Goal: Task Accomplishment & Management: Manage account settings

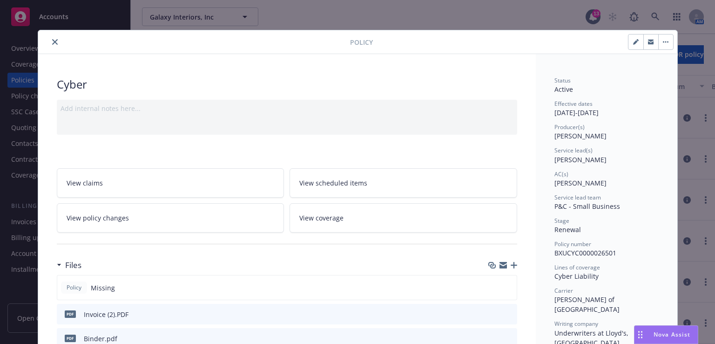
click at [54, 42] on icon "close" at bounding box center [55, 42] width 6 height 6
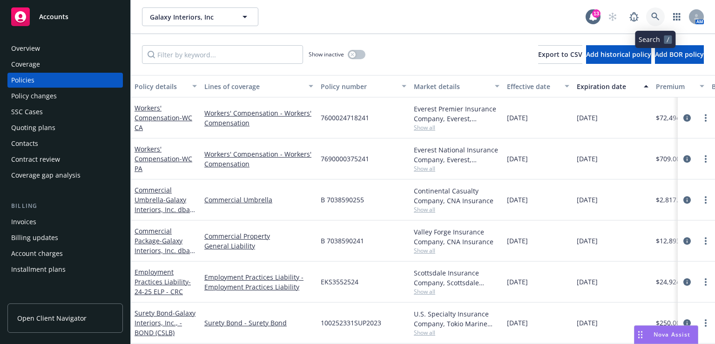
click at [654, 19] on icon at bounding box center [655, 17] width 8 height 8
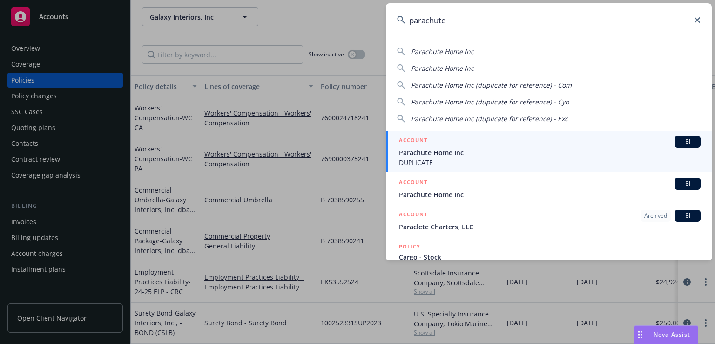
click at [472, 52] on span "Parachute Home Inc" at bounding box center [442, 51] width 63 height 9
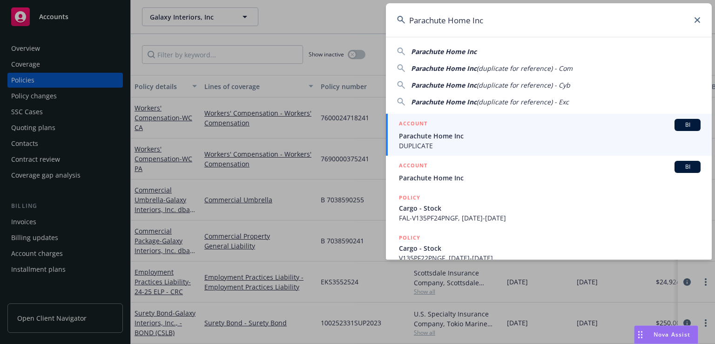
click at [472, 52] on span "Parachute Home Inc" at bounding box center [444, 51] width 66 height 9
click at [451, 53] on span "Parachute Home Inc" at bounding box center [444, 51] width 66 height 9
type input "Parachute Home Inc"
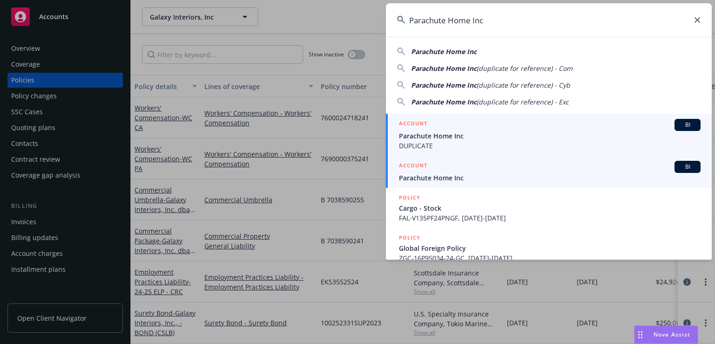
click at [425, 175] on span "Parachute Home Inc" at bounding box center [550, 178] width 302 height 10
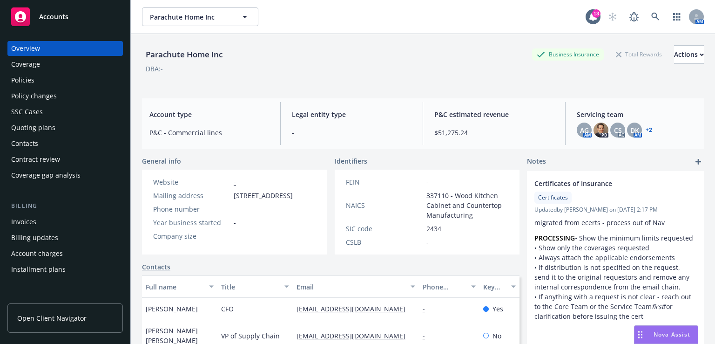
click at [30, 85] on div "Policies" at bounding box center [22, 80] width 23 height 15
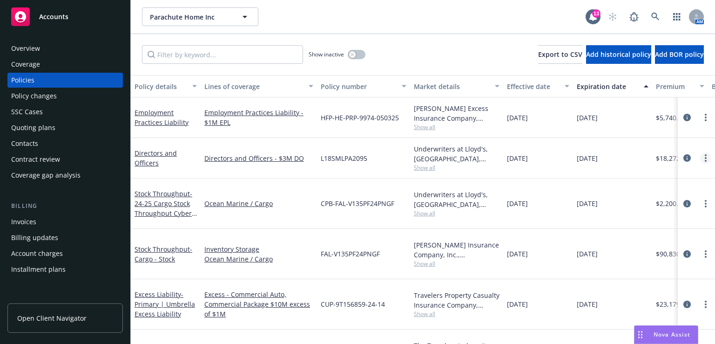
click at [701, 159] on link "more" at bounding box center [705, 157] width 11 height 11
click at [150, 159] on link "Directors and Officers" at bounding box center [156, 158] width 42 height 19
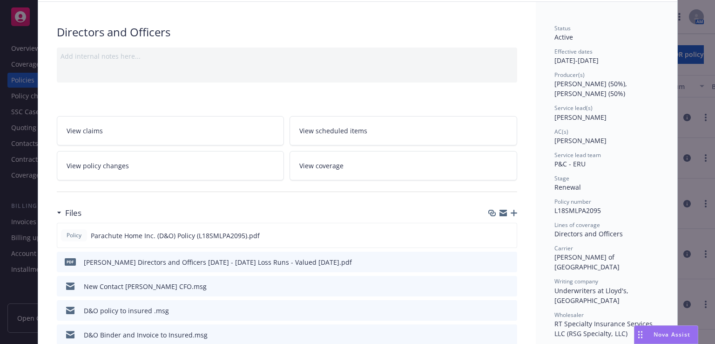
scroll to position [55, 0]
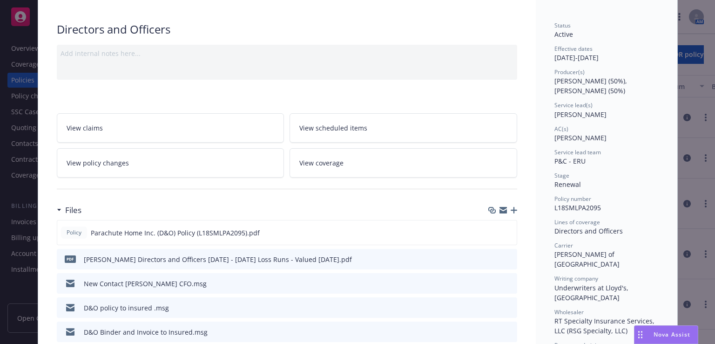
click at [354, 158] on link "View coverage" at bounding box center [404, 162] width 228 height 29
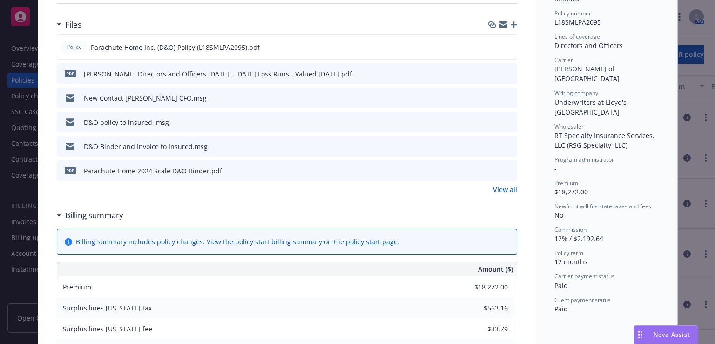
scroll to position [246, 0]
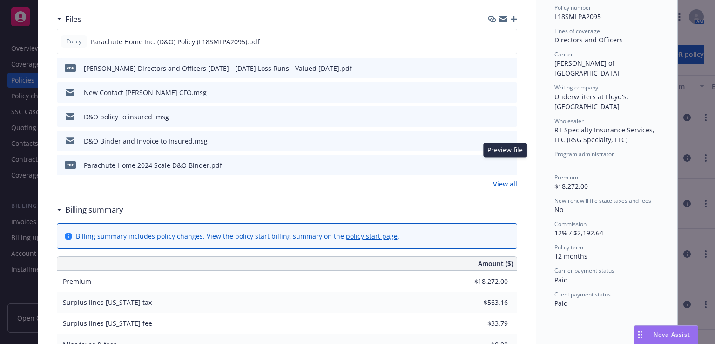
click at [504, 163] on icon "preview file" at bounding box center [508, 164] width 8 height 7
click at [504, 114] on icon "preview file" at bounding box center [508, 116] width 8 height 7
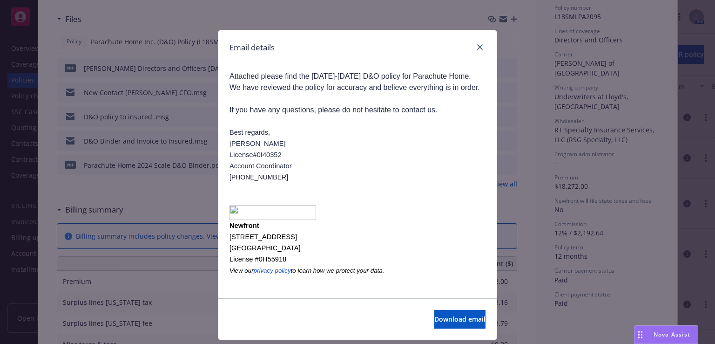
scroll to position [132, 0]
click at [477, 47] on icon "close" at bounding box center [480, 47] width 6 height 6
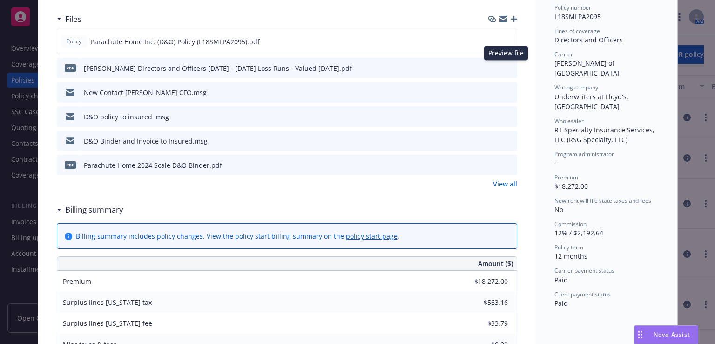
click at [504, 67] on icon "preview file" at bounding box center [508, 67] width 8 height 7
click at [504, 115] on icon "preview file" at bounding box center [508, 116] width 8 height 7
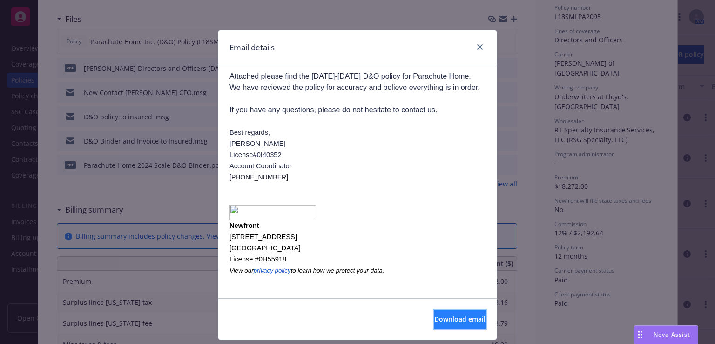
click at [448, 311] on button "Download email" at bounding box center [459, 319] width 51 height 19
click at [478, 45] on icon "close" at bounding box center [480, 47] width 6 height 6
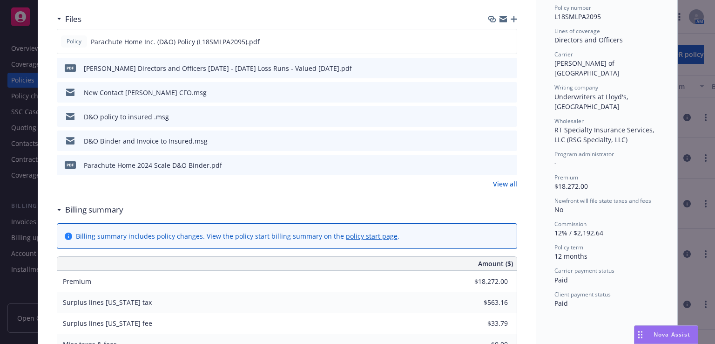
click at [20, 80] on div "Policy Directors and Officers Add internal notes here... View claims View sched…" at bounding box center [357, 172] width 715 height 344
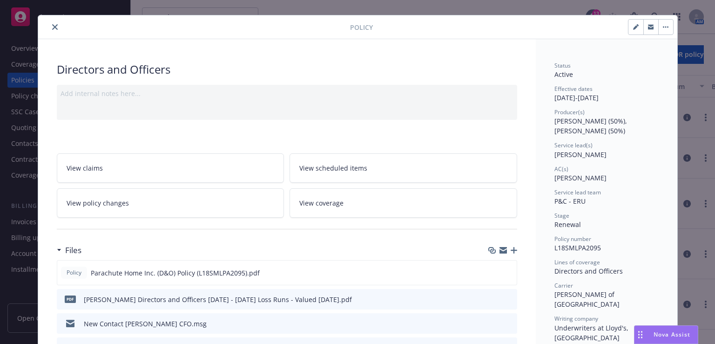
scroll to position [0, 0]
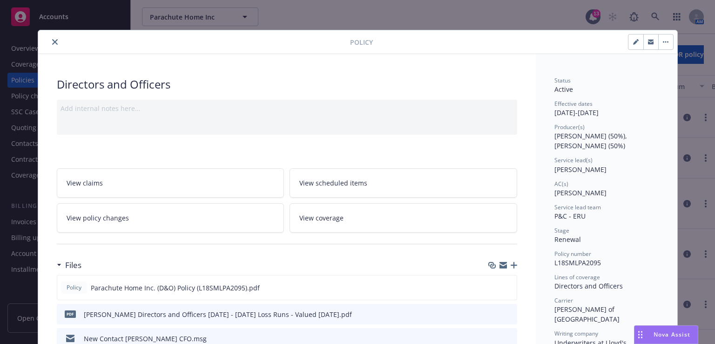
click at [526, 12] on div "Policy Directors and Officers Add internal notes here... View claims View sched…" at bounding box center [357, 172] width 715 height 344
click at [52, 40] on icon "close" at bounding box center [55, 42] width 6 height 6
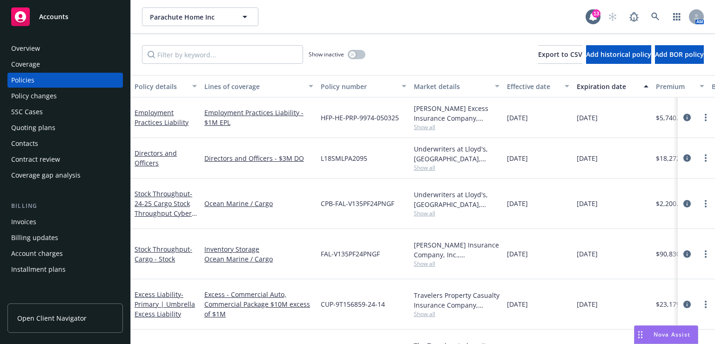
click at [26, 50] on div "Overview" at bounding box center [25, 48] width 29 height 15
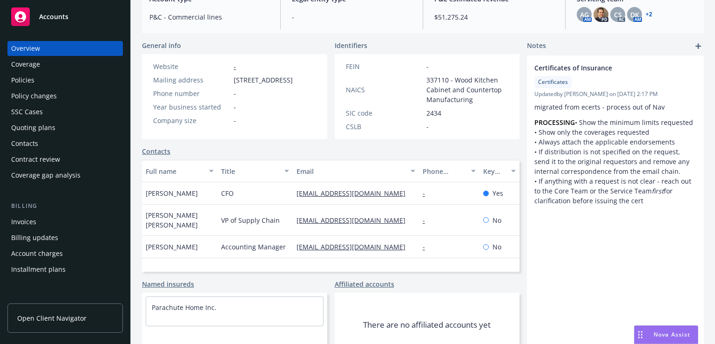
scroll to position [117, 0]
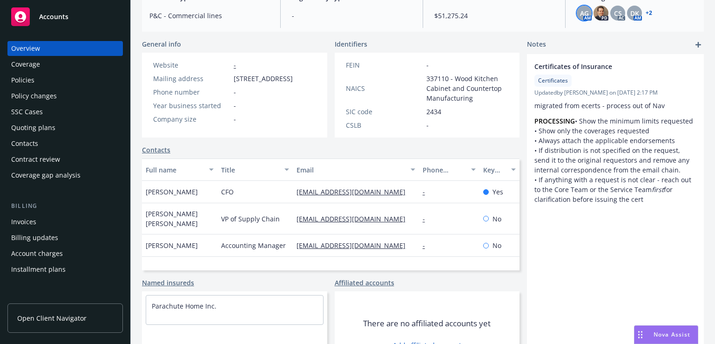
click at [580, 15] on span "AG" at bounding box center [584, 13] width 9 height 10
click at [594, 15] on img at bounding box center [601, 13] width 15 height 15
click at [614, 14] on span "CS" at bounding box center [618, 13] width 8 height 10
click at [633, 16] on span "DK" at bounding box center [635, 13] width 9 height 10
click at [614, 14] on span "CS" at bounding box center [618, 13] width 8 height 10
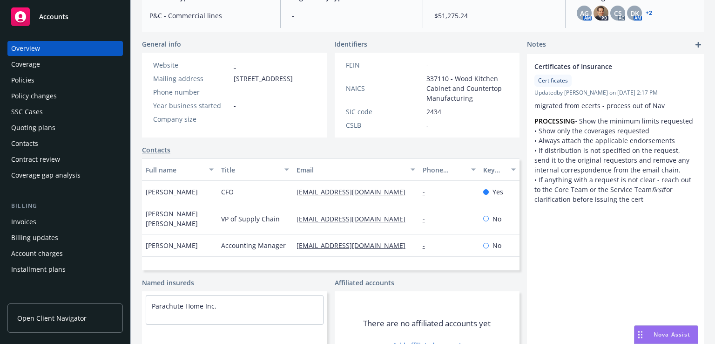
click at [646, 13] on link "+ 2" at bounding box center [649, 13] width 7 height 6
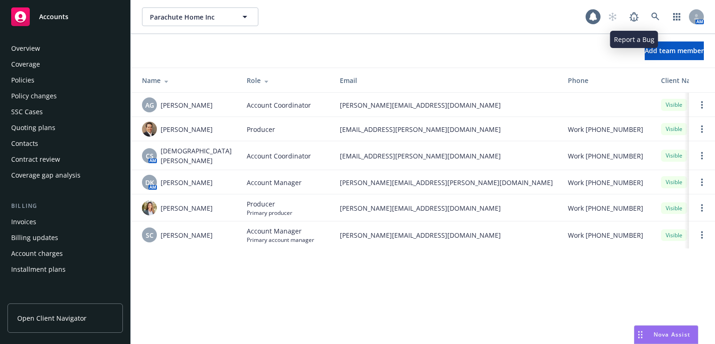
scroll to position [263, 0]
